Goal: Task Accomplishment & Management: Manage account settings

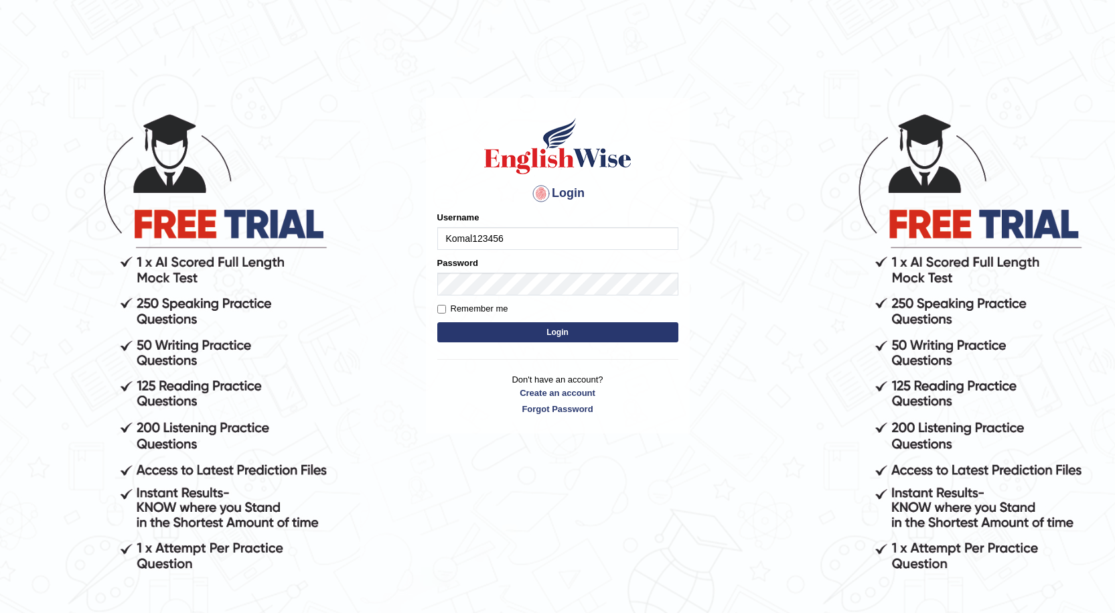
type input "Komal123456"
click at [526, 336] on button "Login" at bounding box center [557, 332] width 241 height 20
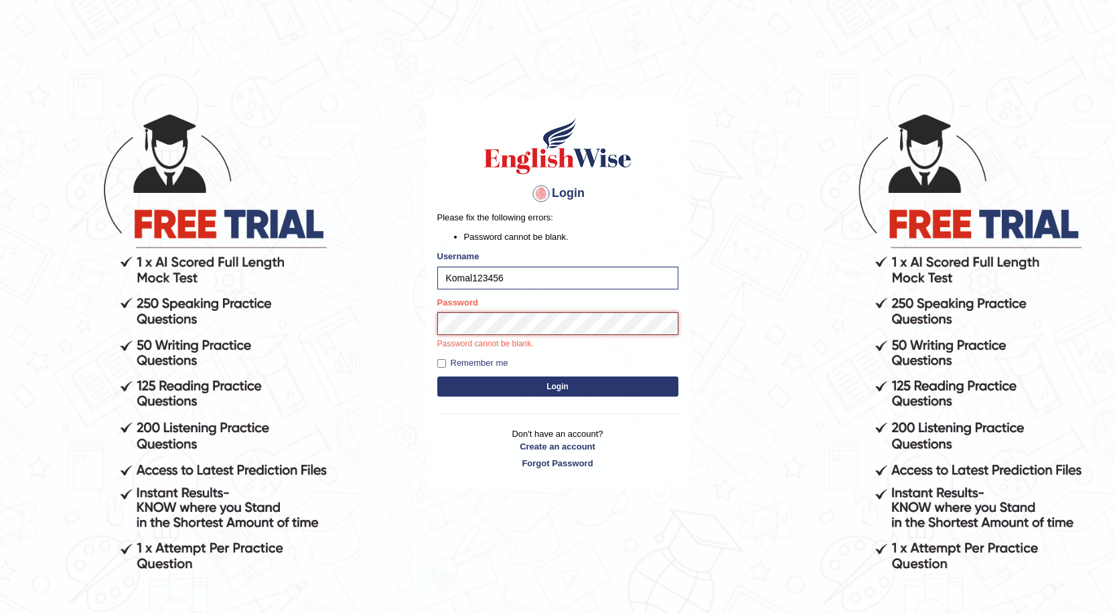
click at [437, 376] on button "Login" at bounding box center [557, 386] width 241 height 20
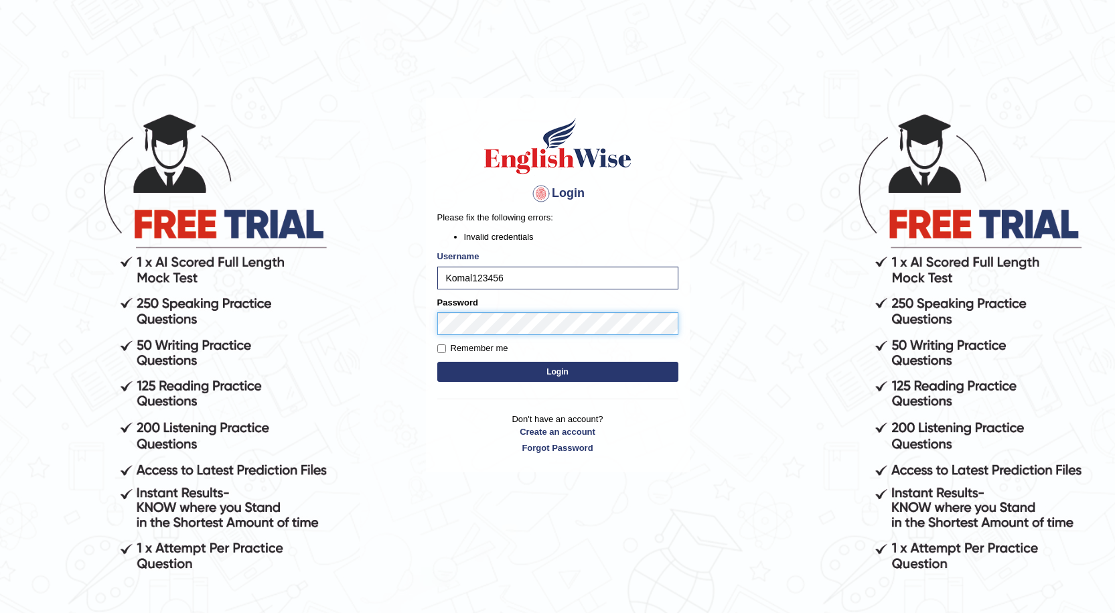
click at [419, 319] on body "Login Please fix the following errors: Invalid credentials Username Komal123456…" at bounding box center [557, 362] width 1115 height 613
click at [437, 362] on button "Login" at bounding box center [557, 372] width 241 height 20
click at [536, 450] on link "Forgot Password" at bounding box center [557, 447] width 241 height 13
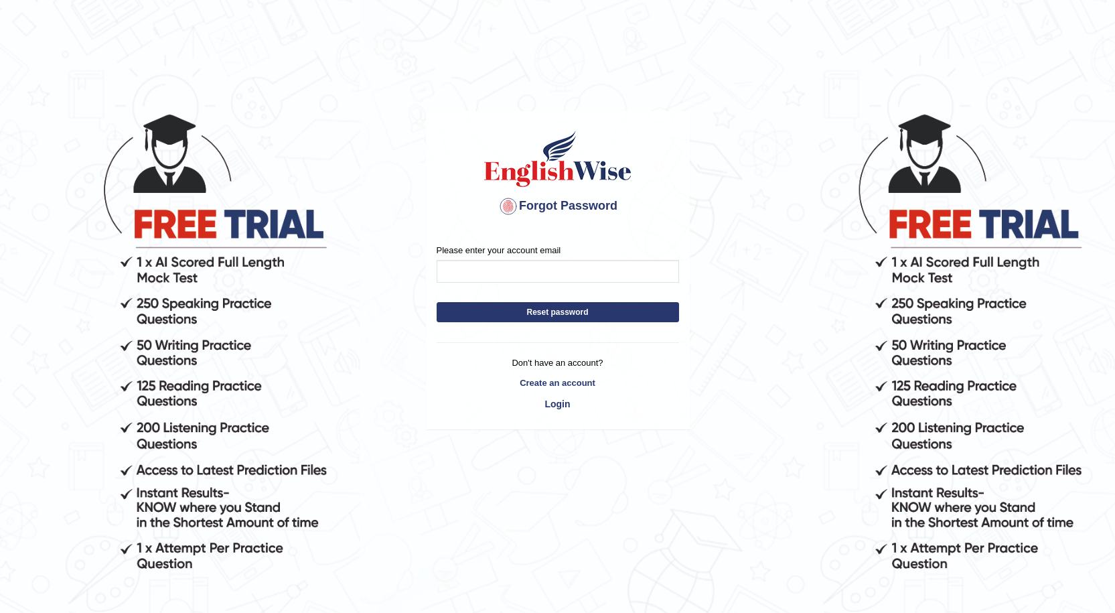
click at [525, 285] on form "Please enter your account email Reset password" at bounding box center [558, 286] width 243 height 85
click at [553, 281] on input "Please enter your account email" at bounding box center [558, 271] width 243 height 23
type input "k"
type input "K"
